Goal: Task Accomplishment & Management: Manage account settings

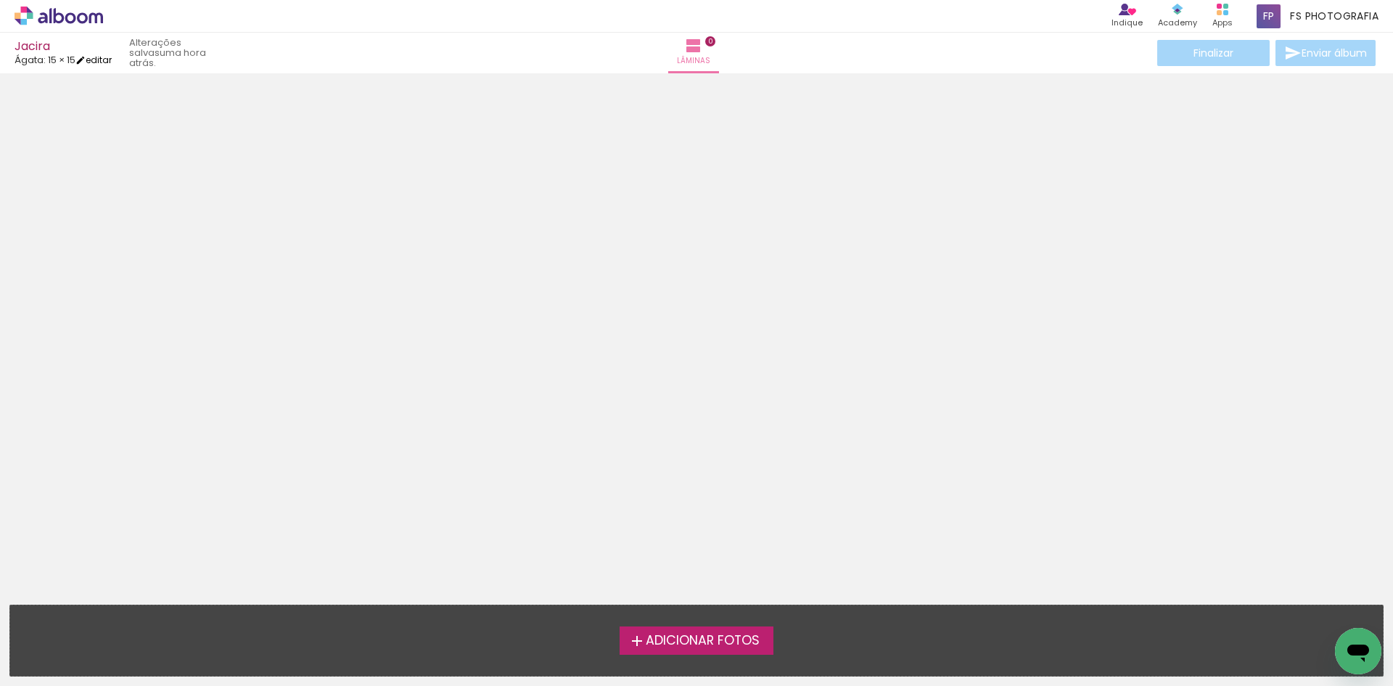
click at [100, 62] on link "editar" at bounding box center [93, 60] width 36 height 12
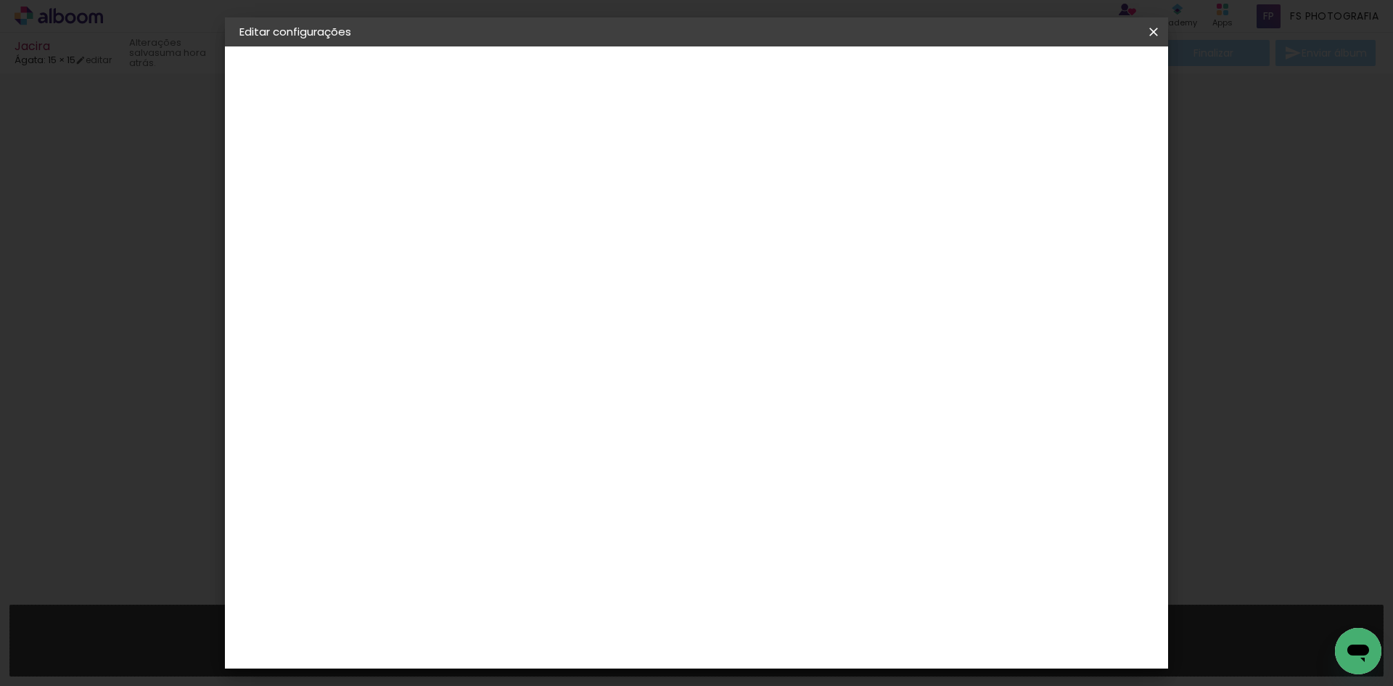
click at [313, 215] on small "15.2 × 30.5 cm" at bounding box center [306, 211] width 60 height 9
click at [0, 0] on slot "Voltar" at bounding box center [0, 0] width 0 height 0
click at [0, 0] on slot "Avançar" at bounding box center [0, 0] width 0 height 0
click at [502, 380] on div "Ágata" at bounding box center [484, 382] width 35 height 12
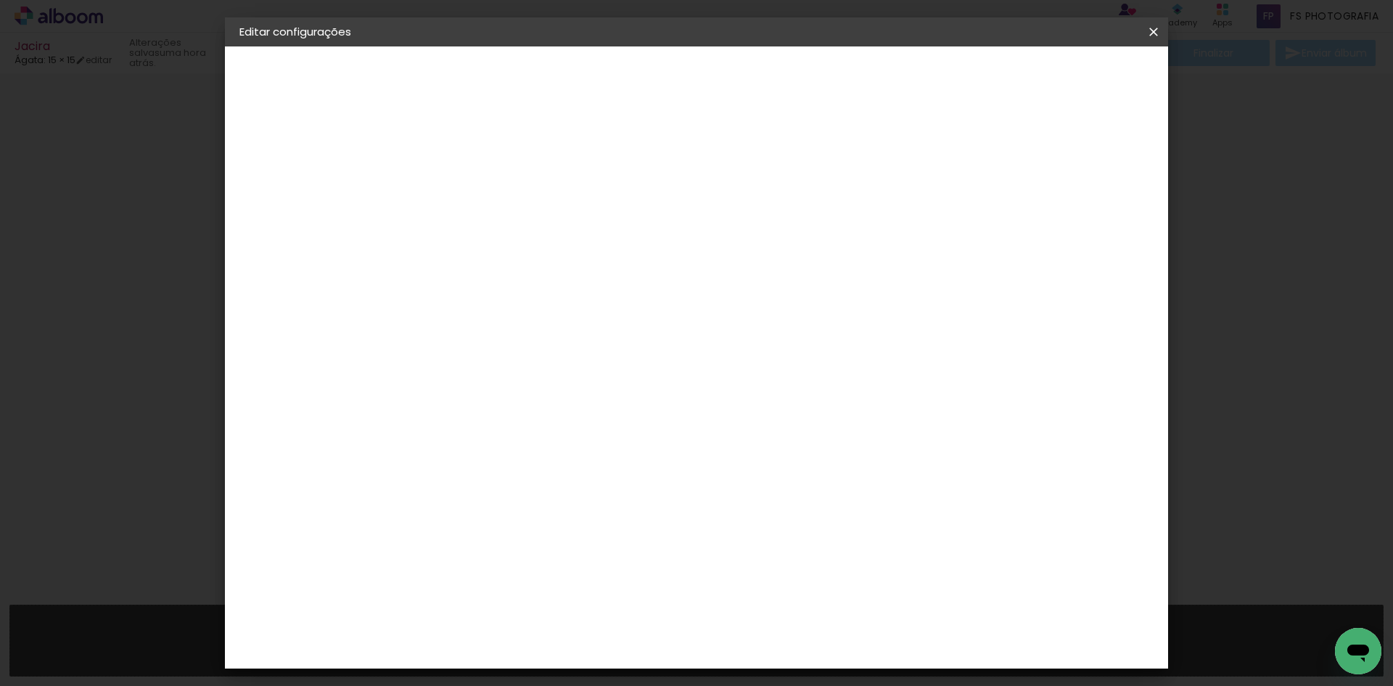
click at [748, 65] on paper-button "Avançar" at bounding box center [712, 77] width 71 height 25
click at [533, 247] on input "text" at bounding box center [505, 253] width 57 height 22
click at [0, 0] on slot "Luxo" at bounding box center [0, 0] width 0 height 0
type input "Luxo"
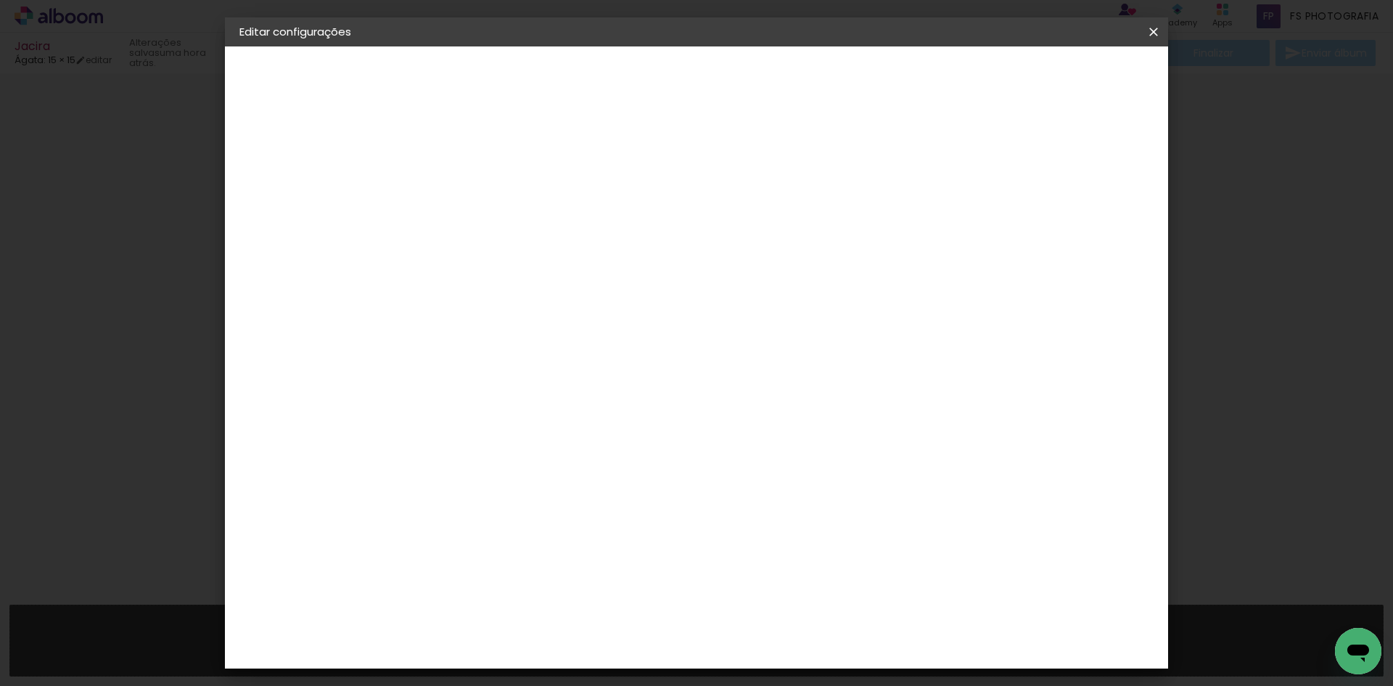
click at [575, 623] on span "15 × 21" at bounding box center [540, 642] width 67 height 38
click at [0, 0] on slot "Avançar" at bounding box center [0, 0] width 0 height 0
click at [913, 158] on div at bounding box center [906, 156] width 13 height 13
type paper-checkbox "on"
click at [1009, 69] on paper-button "Salvar configurações" at bounding box center [941, 77] width 136 height 25
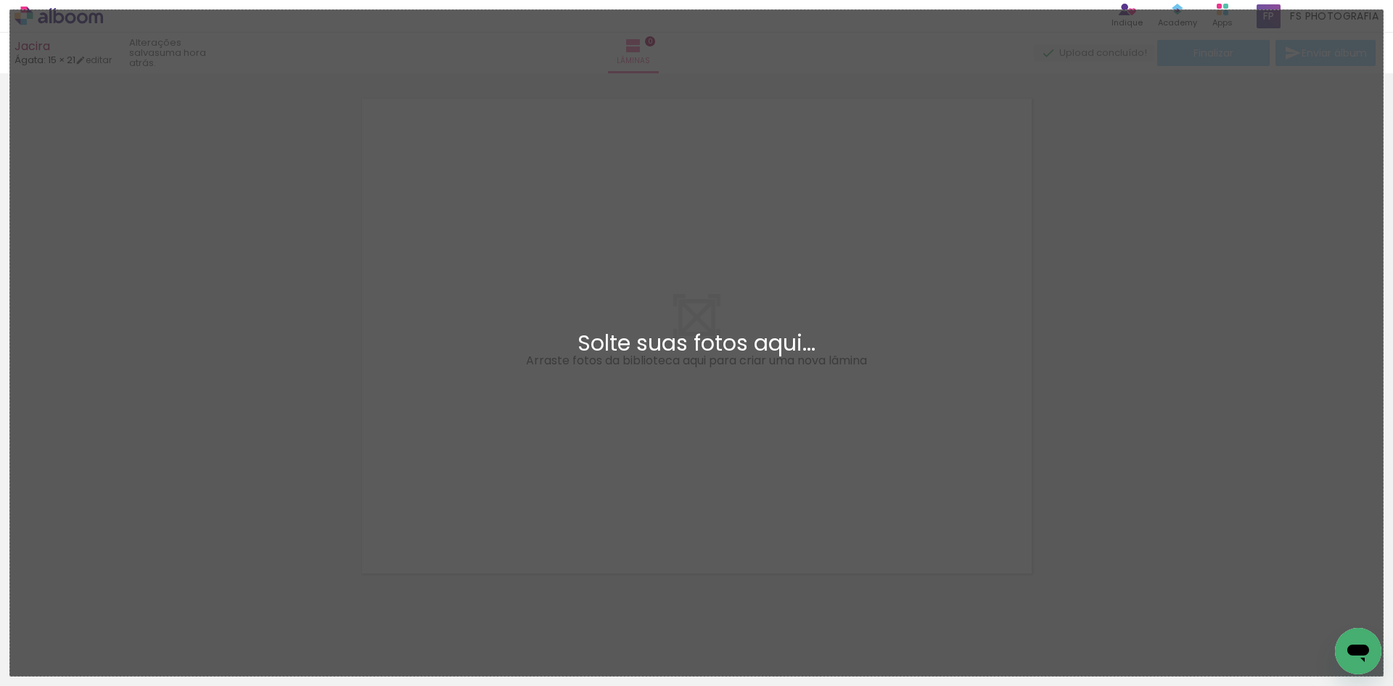
scroll to position [19, 0]
